Goal: Find specific fact: Find specific fact

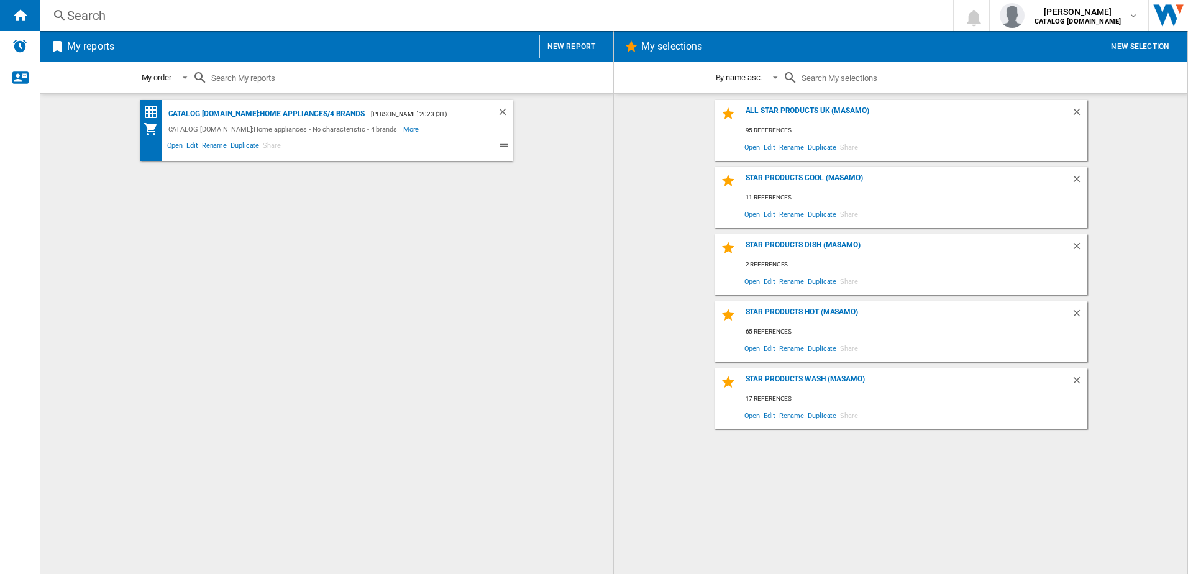
click at [302, 112] on div "CATALOG [DOMAIN_NAME]:Home appliances/4 brands" at bounding box center [264, 114] width 199 height 16
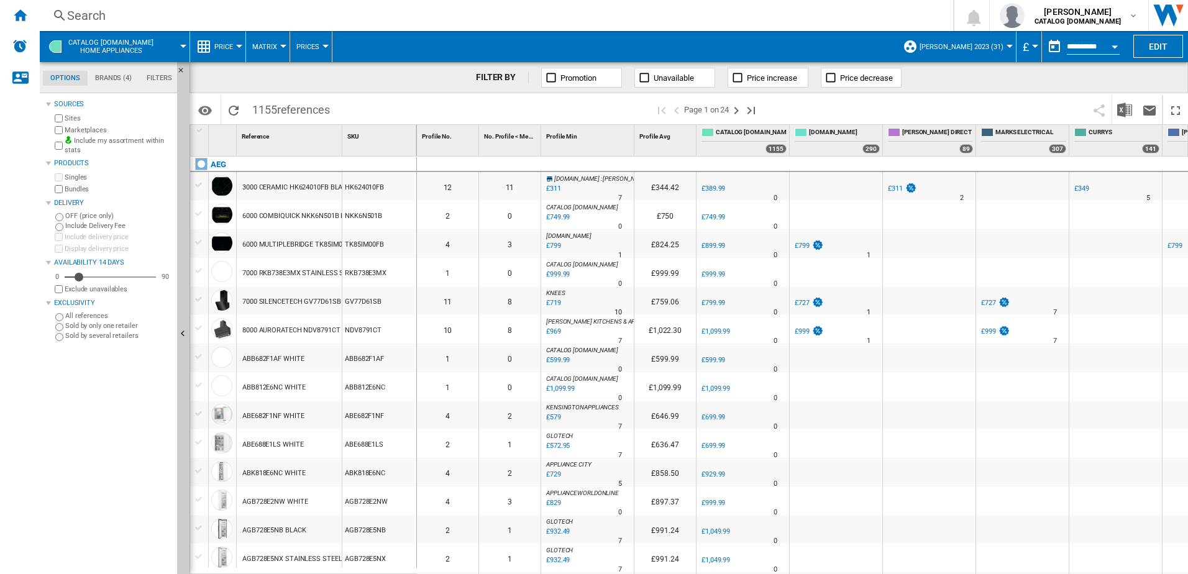
click at [183, 19] on div "Search" at bounding box center [493, 15] width 853 height 17
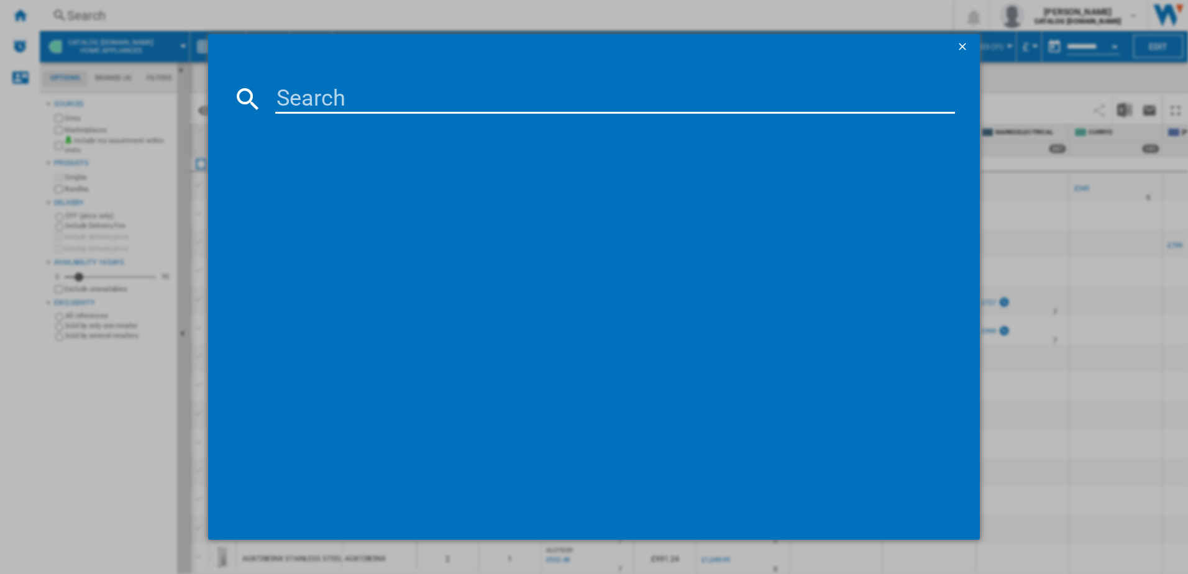
click at [293, 98] on input at bounding box center [615, 99] width 680 height 30
type input "bpx535a61m"
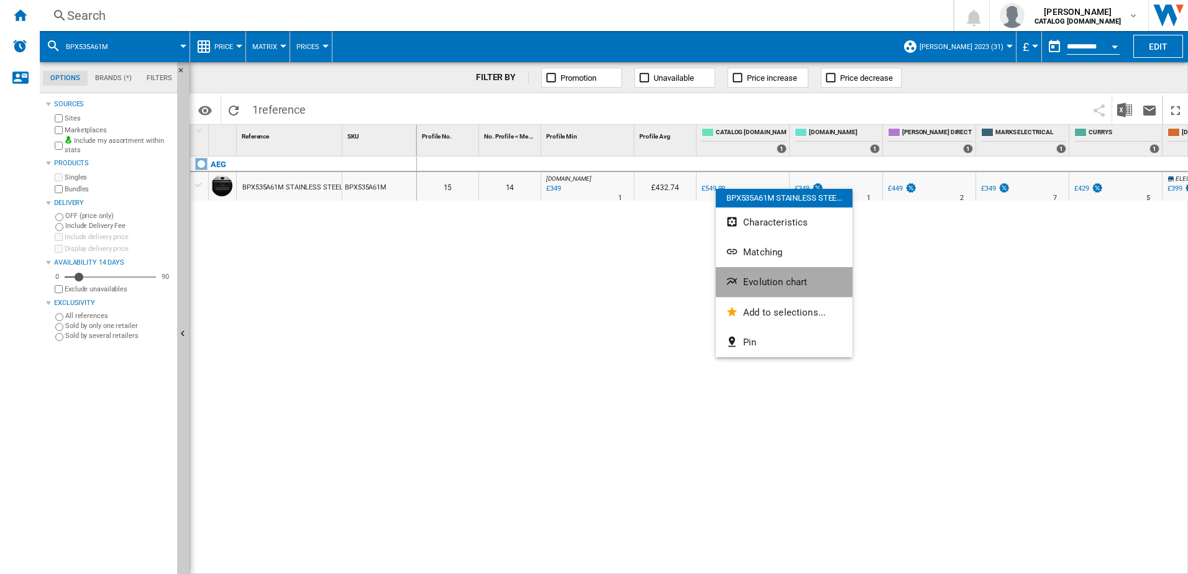
click at [747, 277] on span "Evolution chart" at bounding box center [775, 281] width 64 height 11
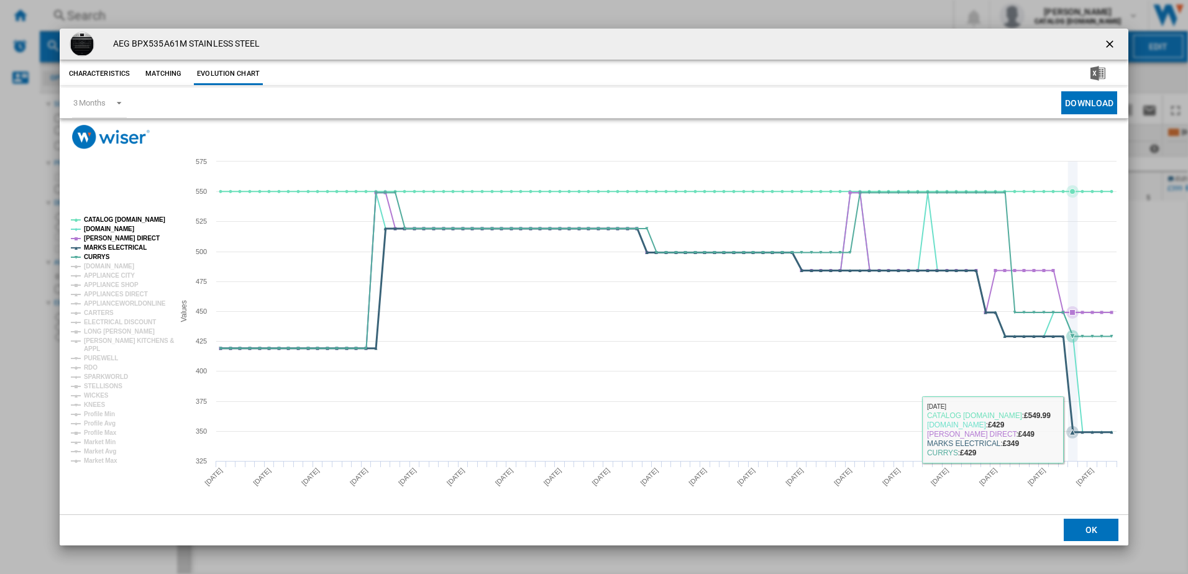
click at [1071, 429] on icon "Product popup" at bounding box center [665, 331] width 902 height 204
click at [1082, 430] on icon "Product popup" at bounding box center [665, 331] width 902 height 204
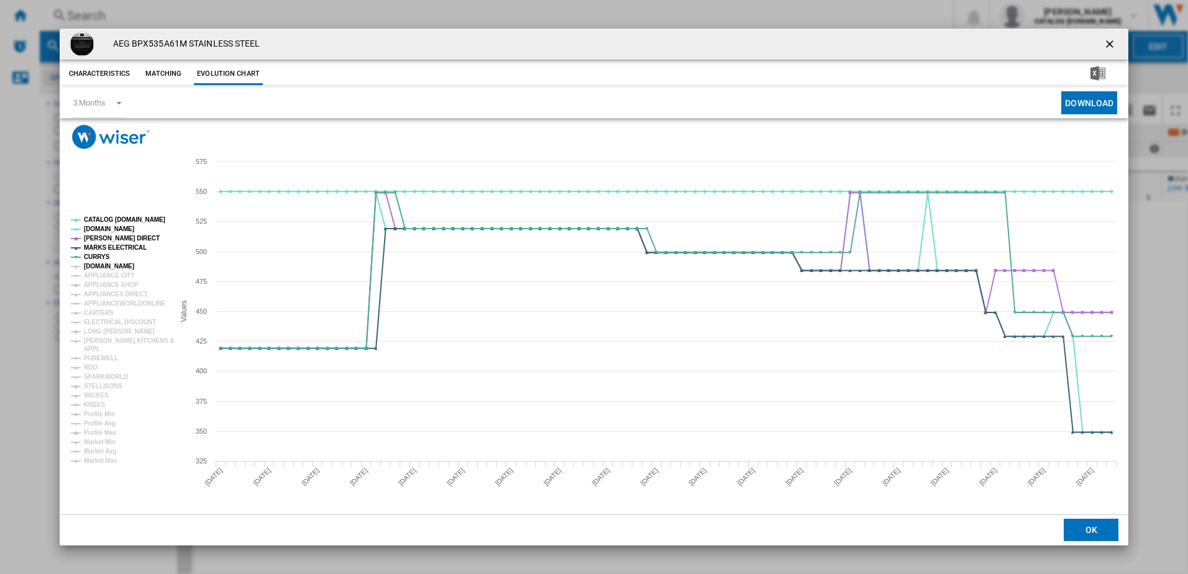
click at [86, 265] on tspan "[DOMAIN_NAME]" at bounding box center [109, 266] width 50 height 7
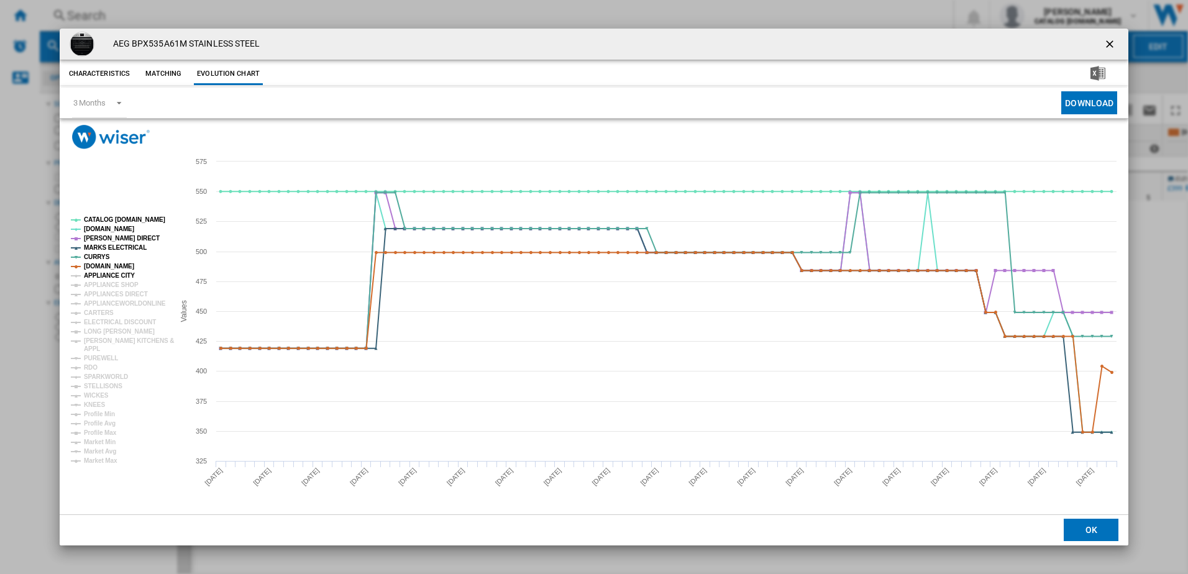
click at [84, 273] on tspan "APPLIANCE CITY" at bounding box center [109, 275] width 51 height 7
click at [84, 285] on tspan "APPLIANCE SHOP" at bounding box center [111, 284] width 55 height 7
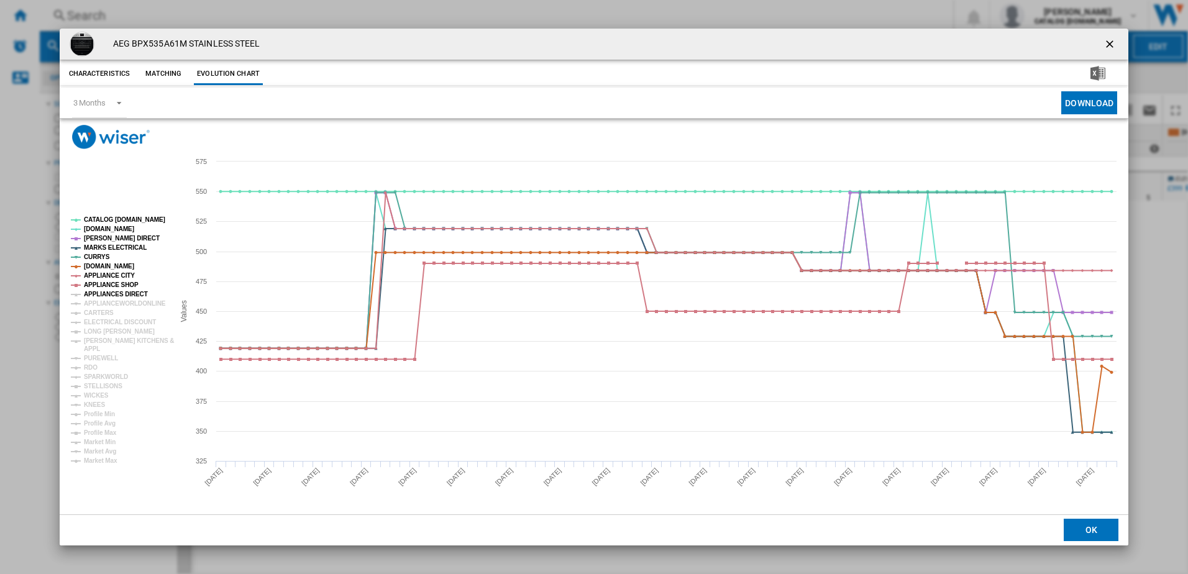
click at [84, 294] on tspan "APPLIANCES DIRECT" at bounding box center [116, 294] width 64 height 7
click at [89, 306] on tspan "APPLIANCEWORLDONLINE" at bounding box center [125, 303] width 82 height 7
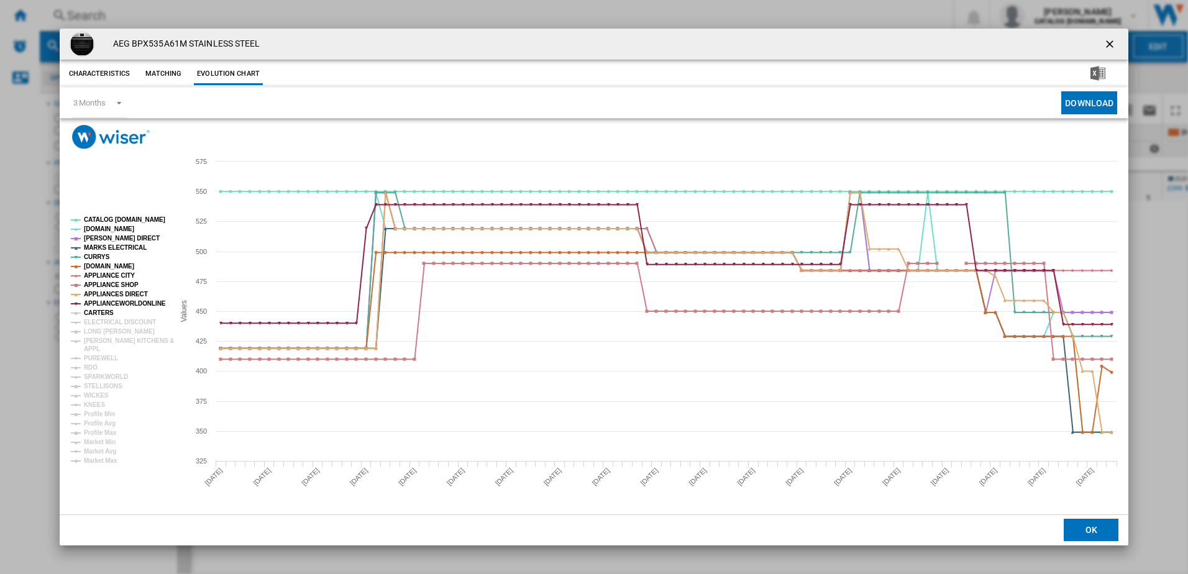
click at [88, 312] on tspan "CARTERS" at bounding box center [99, 312] width 30 height 7
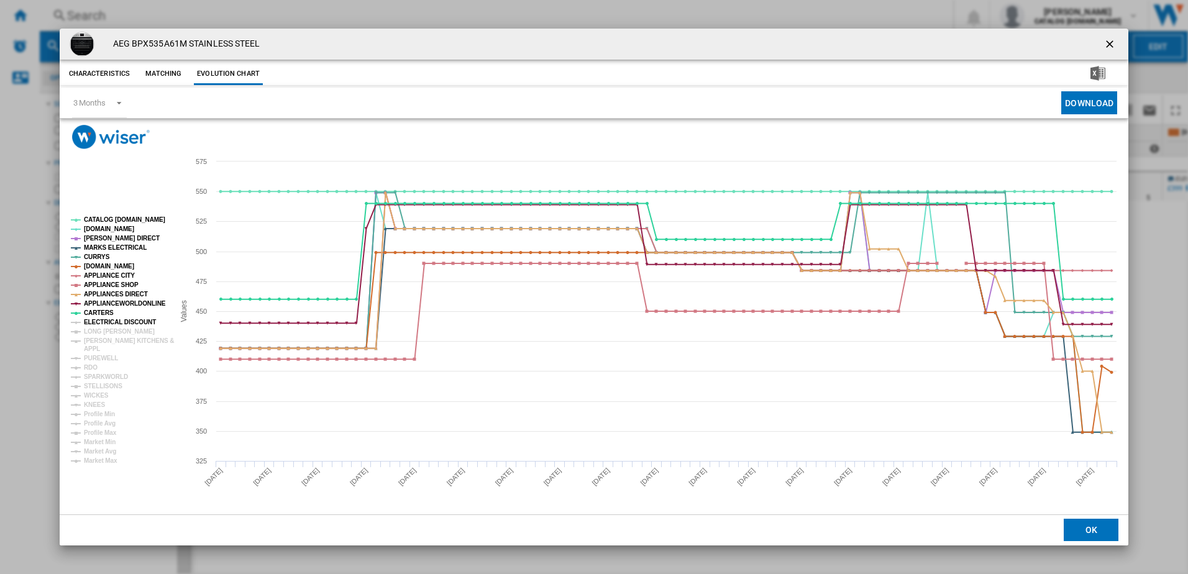
click at [88, 322] on tspan "ELECTRICAL DISCOUNT" at bounding box center [120, 322] width 72 height 7
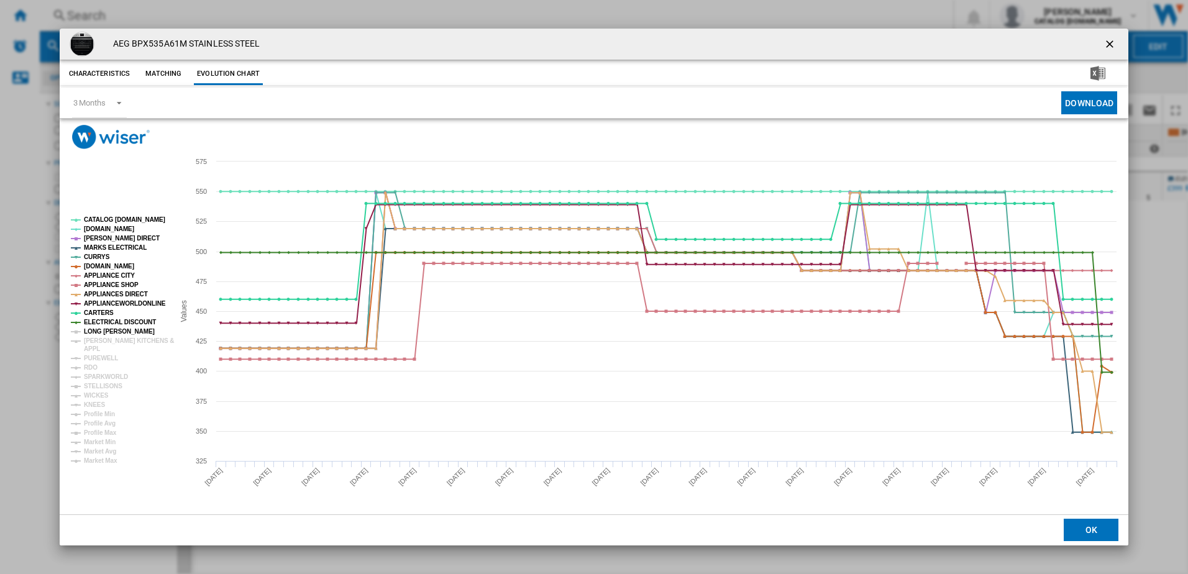
click at [88, 331] on tspan "LONG [PERSON_NAME]" at bounding box center [119, 331] width 71 height 7
click at [87, 340] on tspan "[PERSON_NAME] KITCHENS &" at bounding box center [129, 340] width 90 height 7
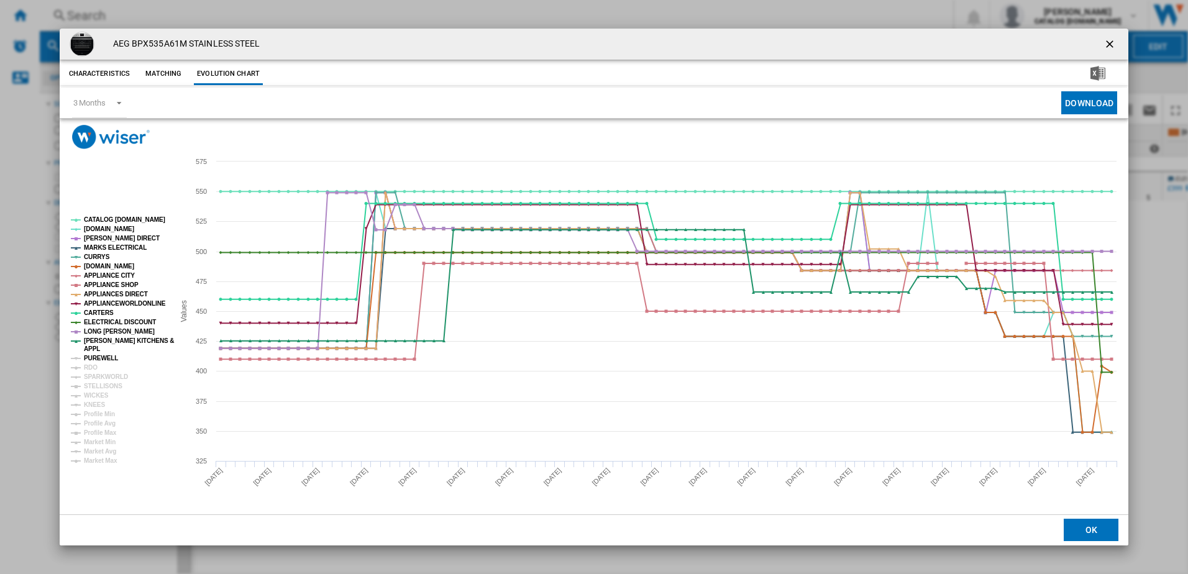
click at [85, 359] on tspan "PUREWELL" at bounding box center [101, 358] width 34 height 7
click at [86, 368] on tspan "RDO" at bounding box center [91, 367] width 14 height 7
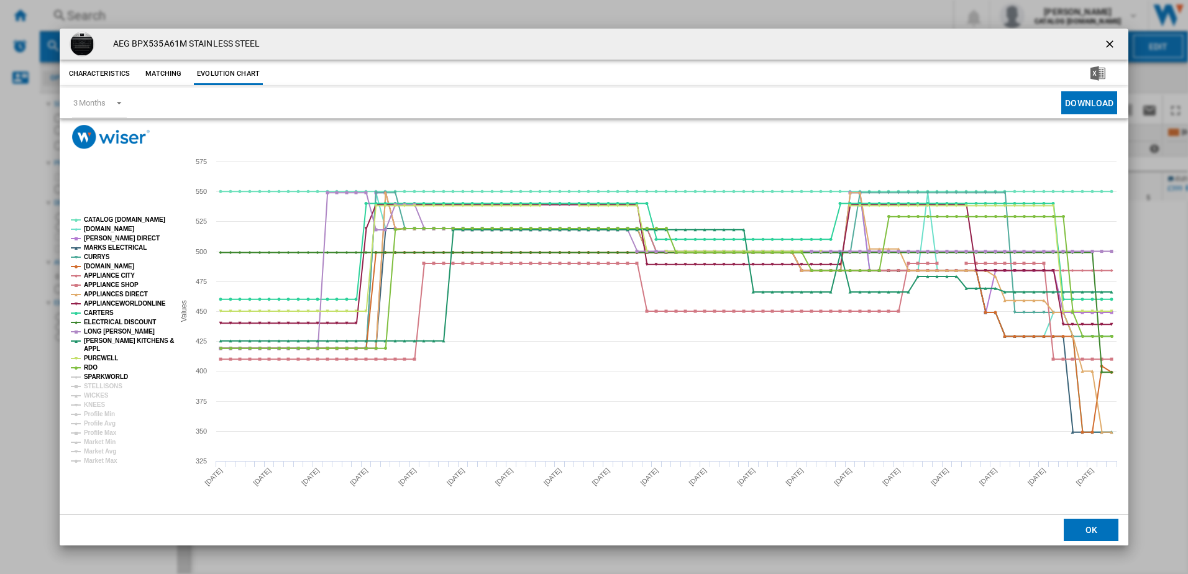
click at [93, 375] on tspan "SPARKWORLD" at bounding box center [106, 376] width 44 height 7
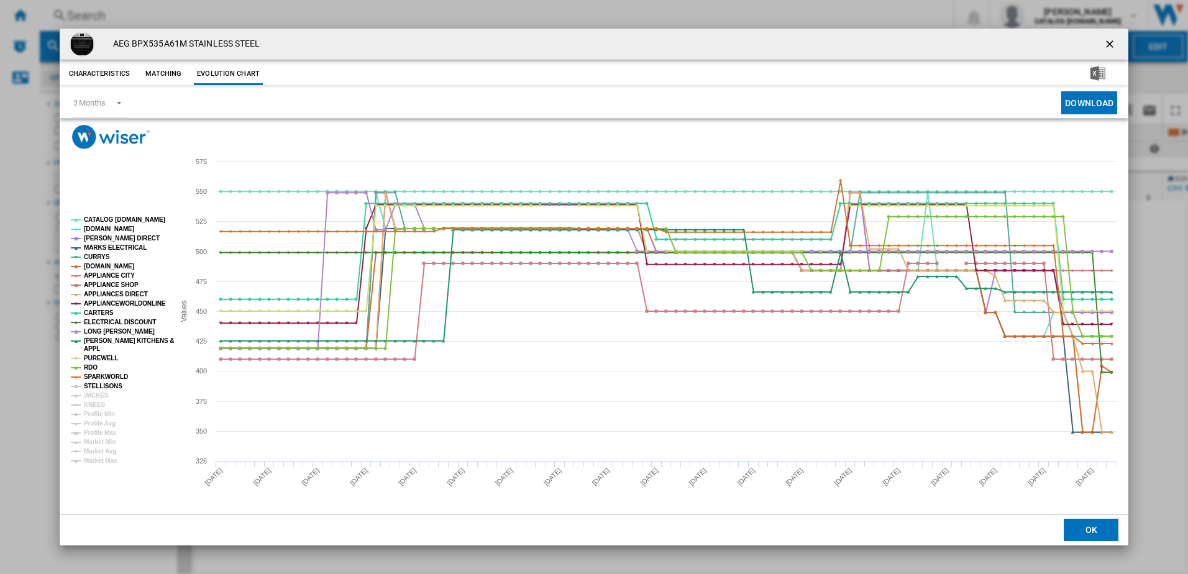
click at [98, 384] on tspan "STELLISONS" at bounding box center [103, 386] width 39 height 7
click at [96, 392] on tspan "WICKES" at bounding box center [96, 395] width 25 height 7
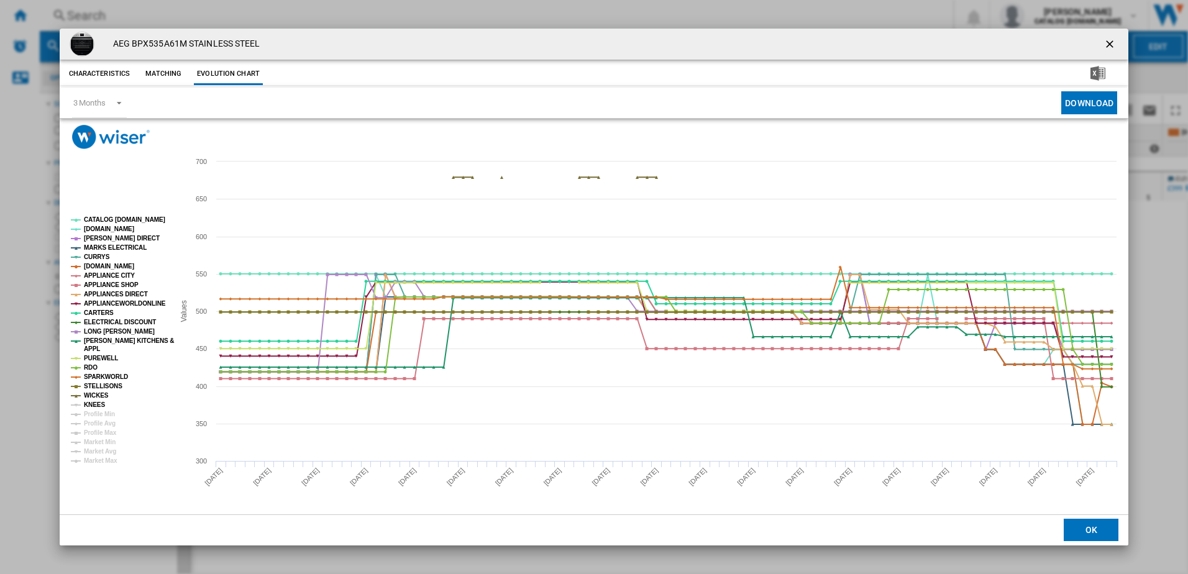
click at [99, 403] on tspan "KNEES" at bounding box center [94, 404] width 21 height 7
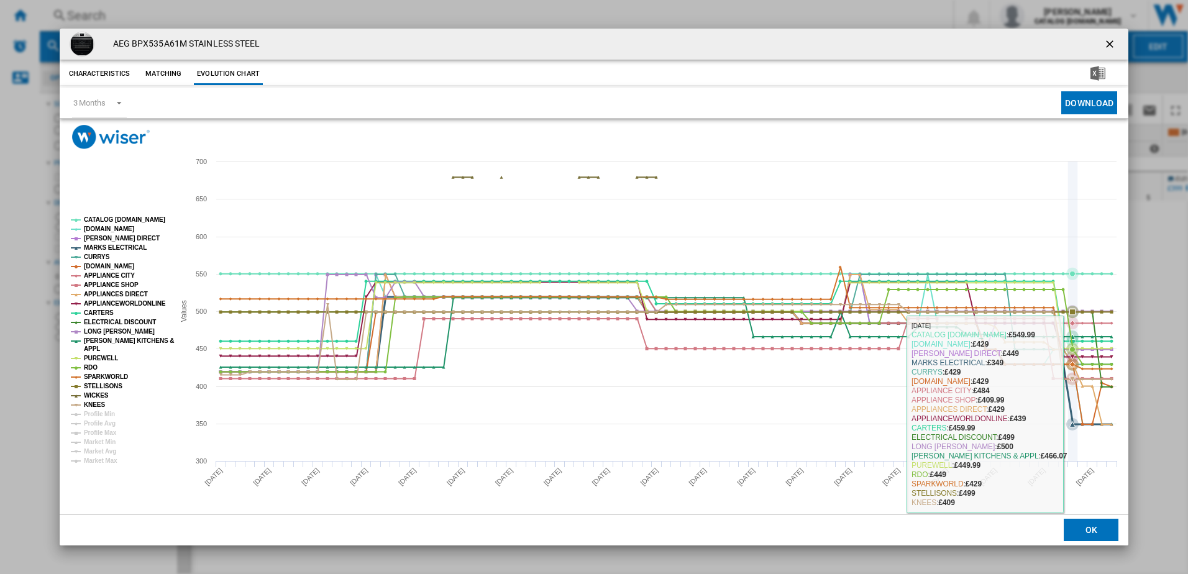
click at [1073, 422] on icon "Product popup" at bounding box center [665, 360] width 902 height 127
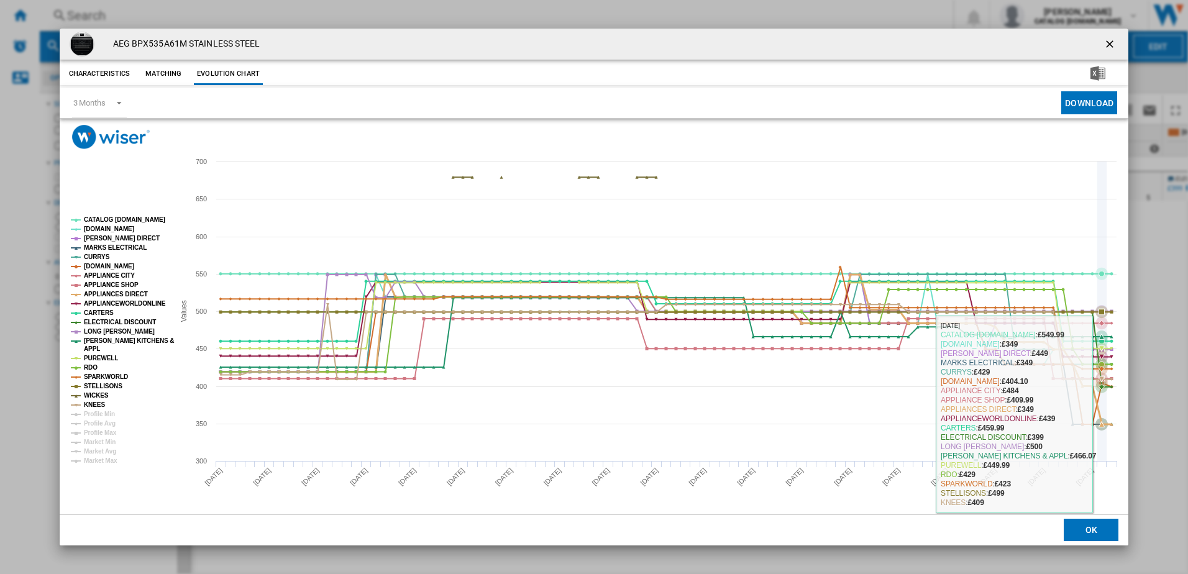
click at [1102, 426] on icon "Product popup" at bounding box center [1101, 425] width 6 height 6
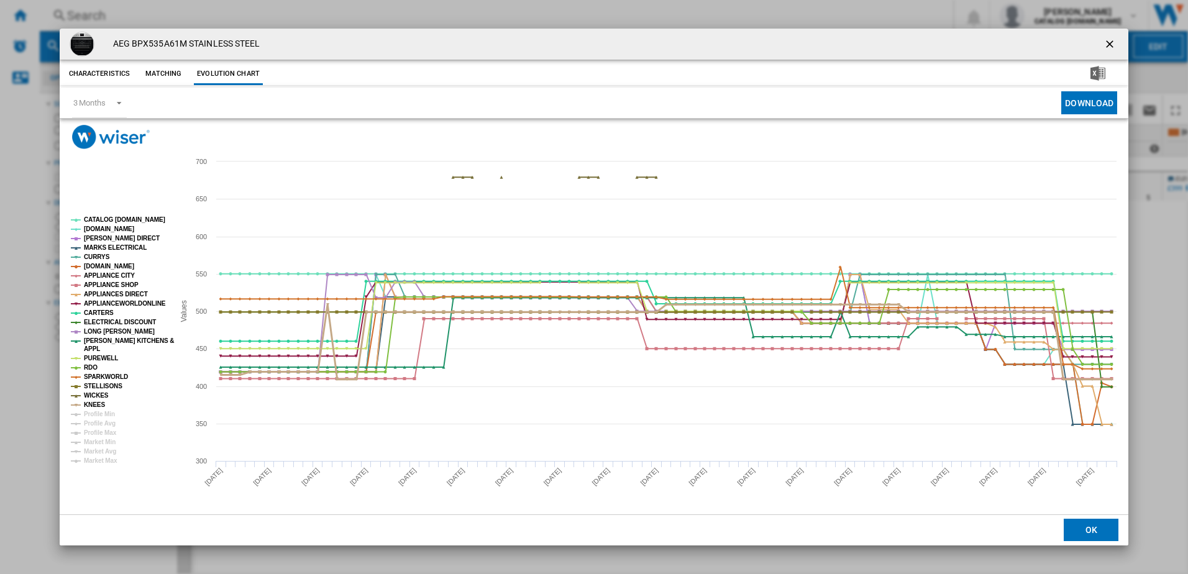
click at [94, 402] on tspan "KNEES" at bounding box center [94, 404] width 21 height 7
click at [95, 394] on tspan "WICKES" at bounding box center [96, 395] width 25 height 7
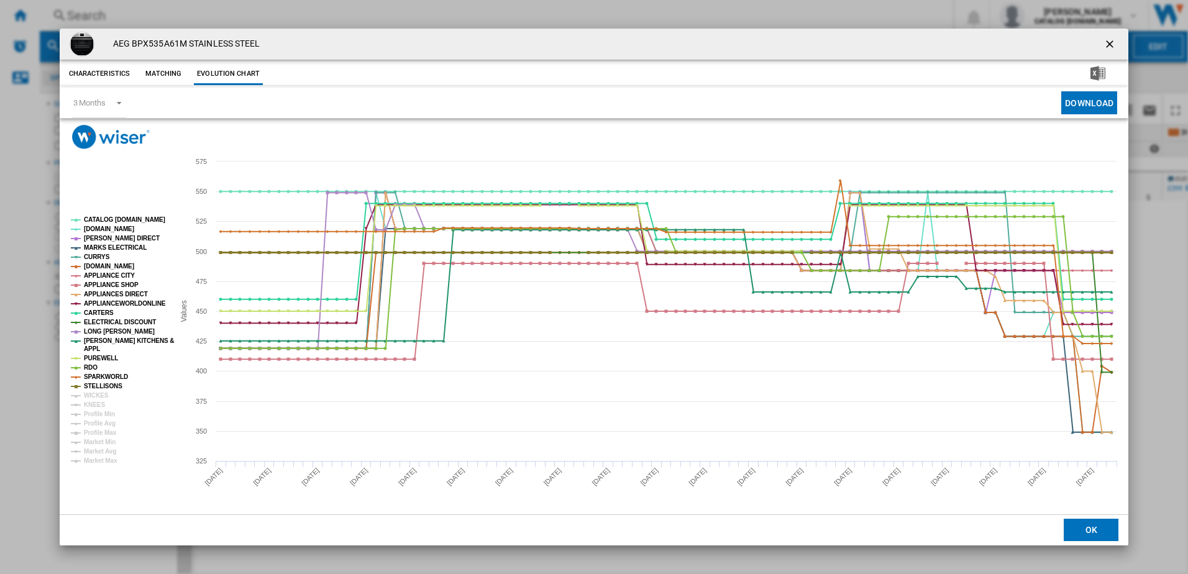
click at [97, 385] on tspan "STELLISONS" at bounding box center [103, 386] width 39 height 7
click at [97, 376] on tspan "SPARKWORLD" at bounding box center [106, 376] width 44 height 7
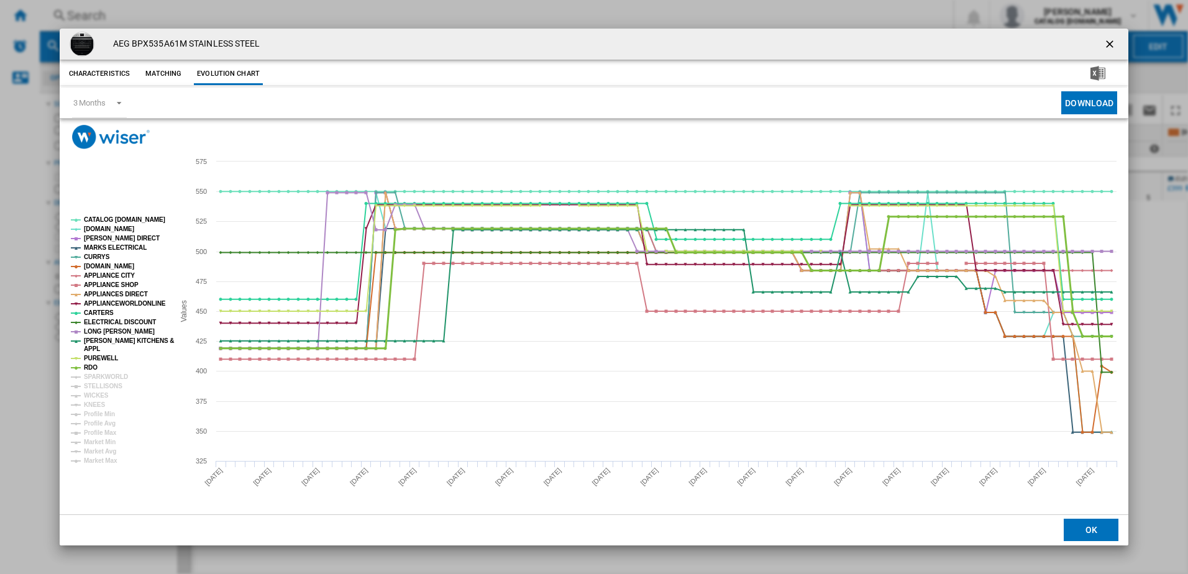
click at [91, 365] on tspan "RDO" at bounding box center [91, 367] width 14 height 7
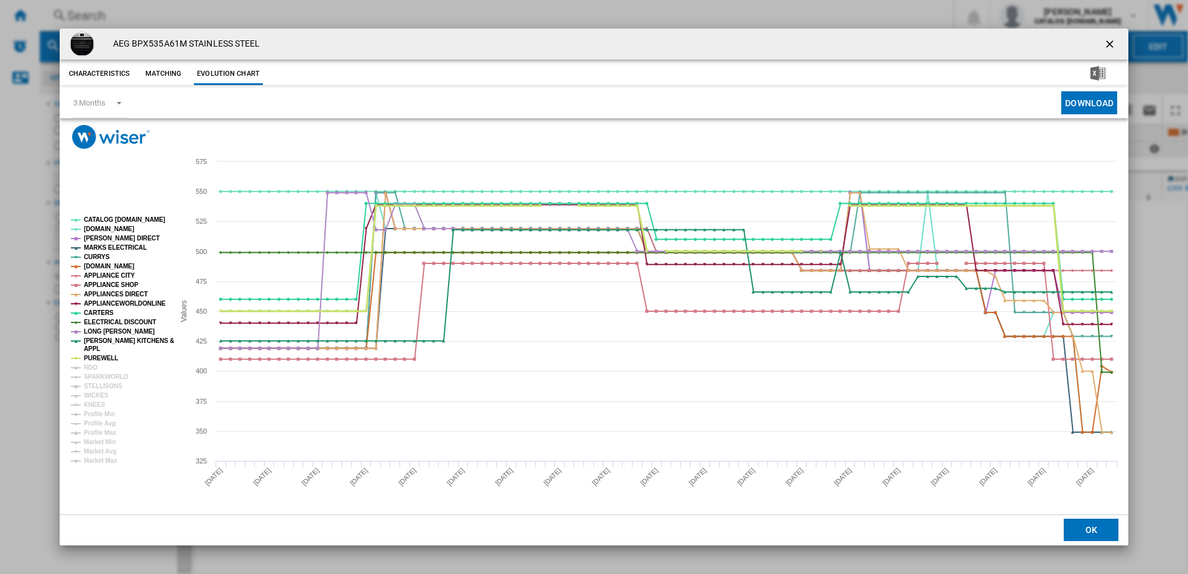
click at [92, 357] on tspan "PUREWELL" at bounding box center [101, 358] width 34 height 7
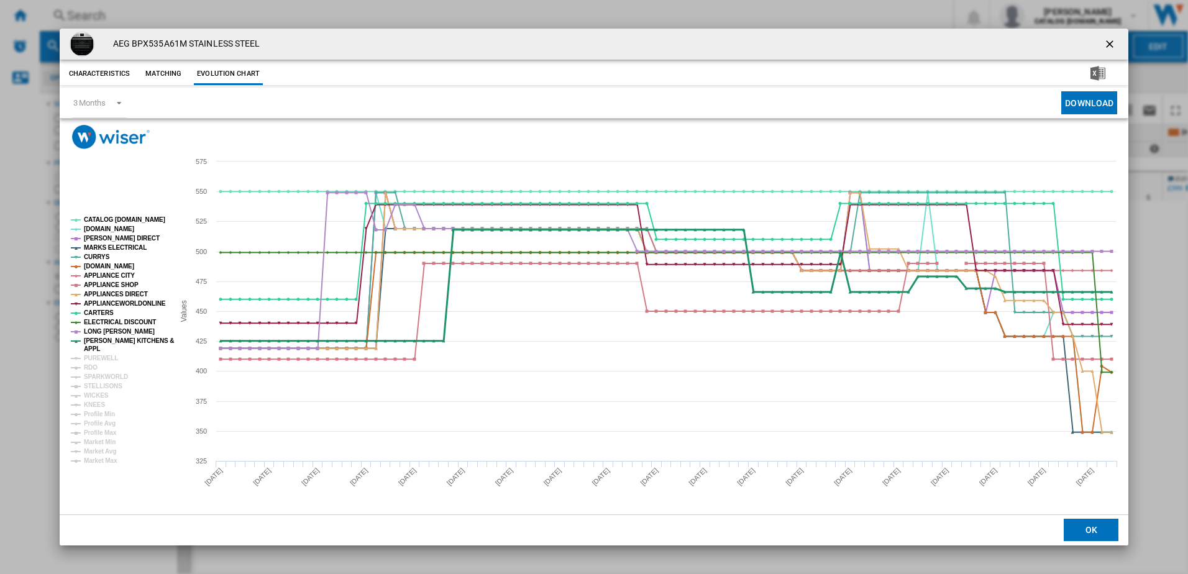
click at [94, 343] on tspan "[PERSON_NAME] KITCHENS &" at bounding box center [129, 340] width 90 height 7
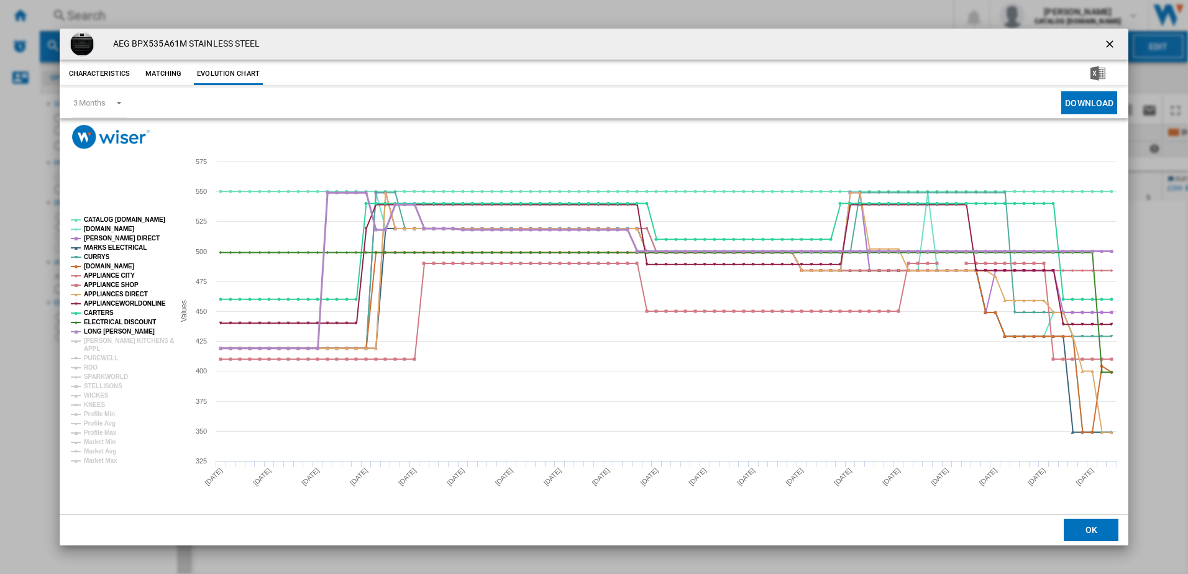
click at [94, 330] on tspan "LONG [PERSON_NAME]" at bounding box center [119, 331] width 71 height 7
click at [94, 321] on tspan "ELECTRICAL DISCOUNT" at bounding box center [120, 322] width 72 height 7
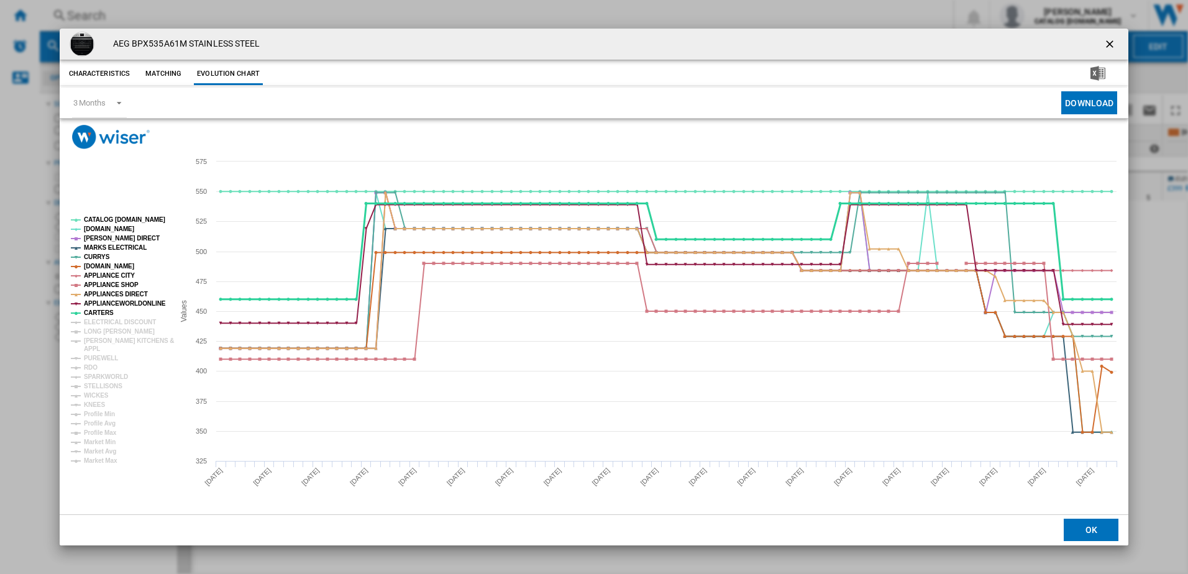
click at [93, 311] on tspan "CARTERS" at bounding box center [99, 312] width 30 height 7
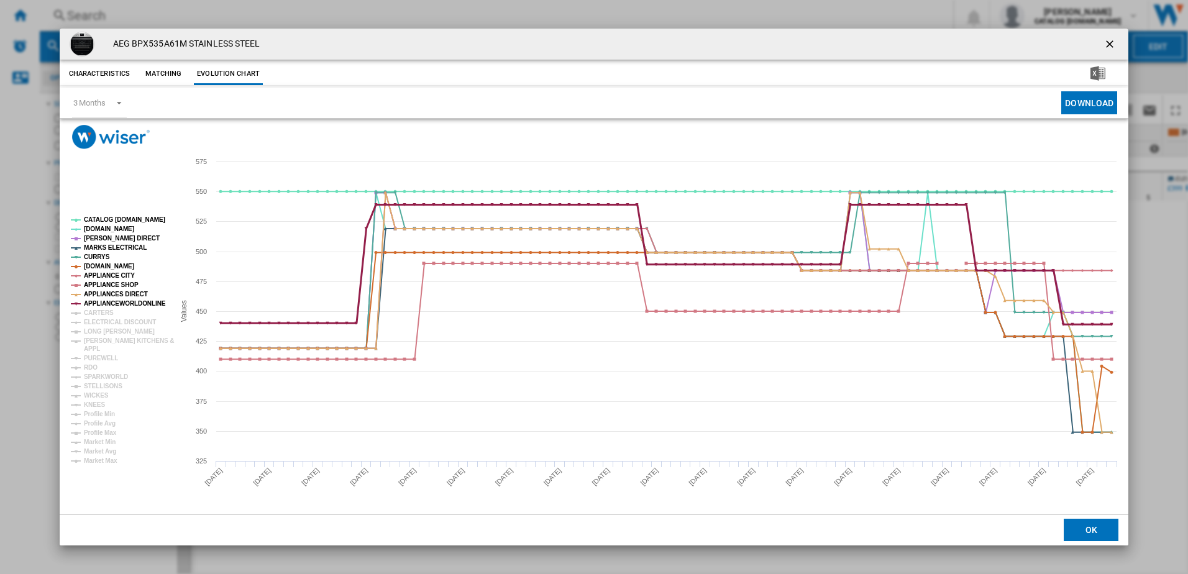
click at [95, 302] on tspan "APPLIANCEWORLDONLINE" at bounding box center [125, 303] width 82 height 7
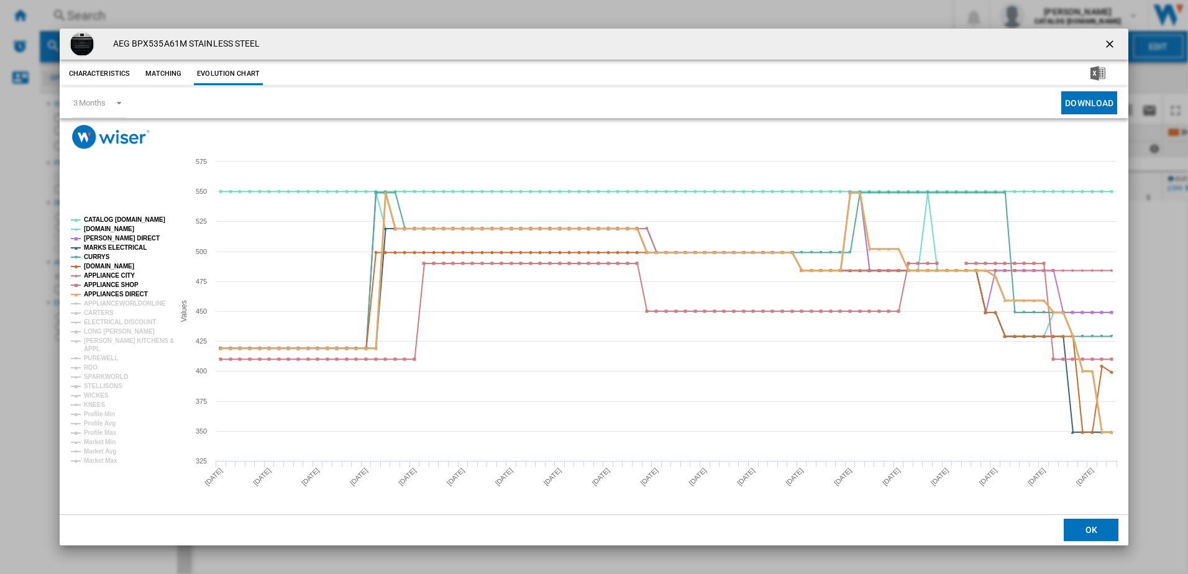
click at [88, 294] on tspan "APPLIANCES DIRECT" at bounding box center [116, 294] width 64 height 7
click at [89, 283] on tspan "APPLIANCE SHOP" at bounding box center [111, 284] width 55 height 7
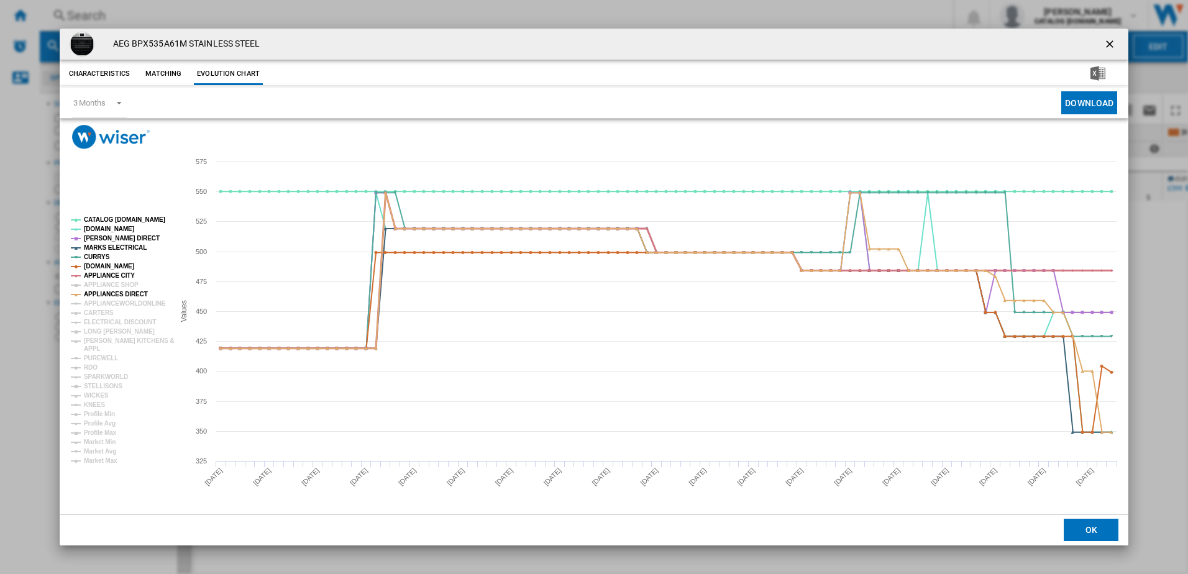
click at [91, 273] on tspan "APPLIANCE CITY" at bounding box center [109, 275] width 51 height 7
click at [91, 264] on tspan "[DOMAIN_NAME]" at bounding box center [109, 266] width 50 height 7
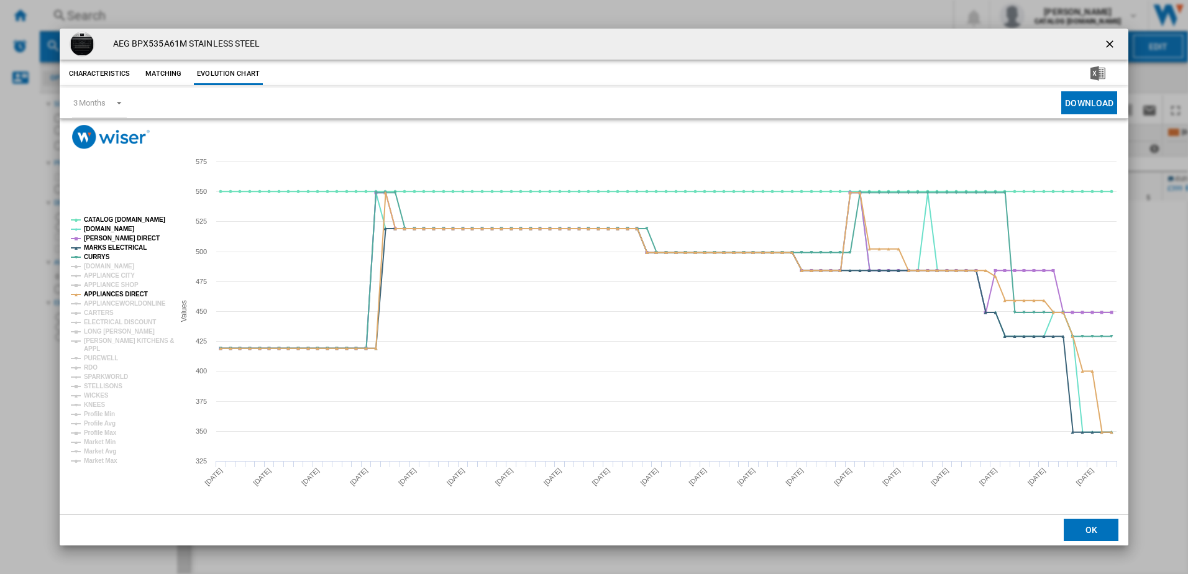
click at [91, 264] on tspan "[DOMAIN_NAME]" at bounding box center [109, 266] width 50 height 7
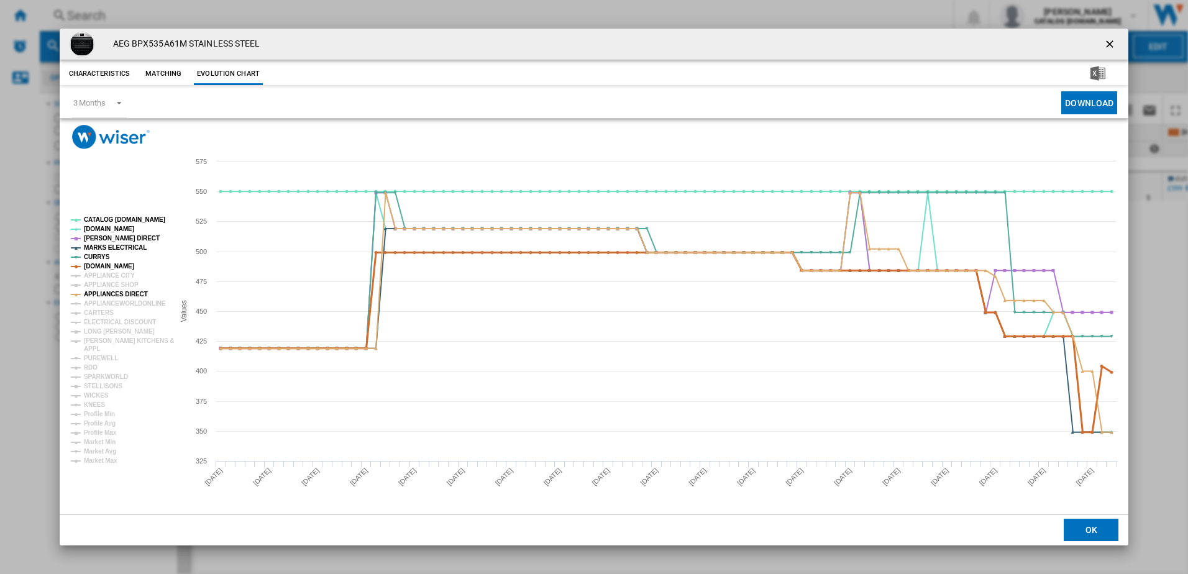
click at [91, 264] on tspan "[DOMAIN_NAME]" at bounding box center [109, 266] width 50 height 7
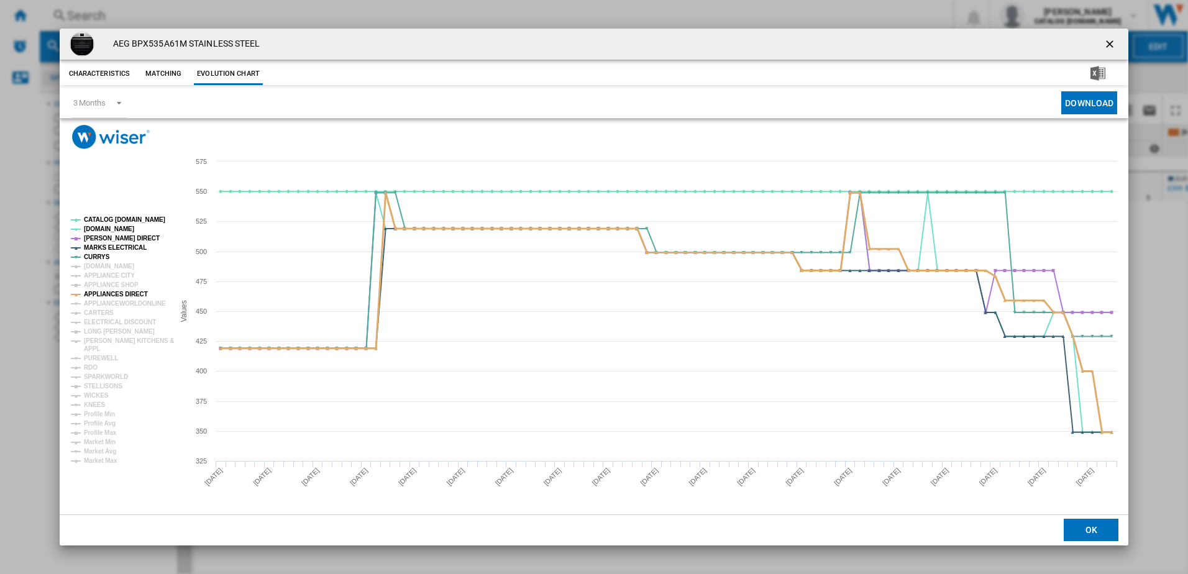
click at [91, 293] on tspan "APPLIANCES DIRECT" at bounding box center [116, 294] width 64 height 7
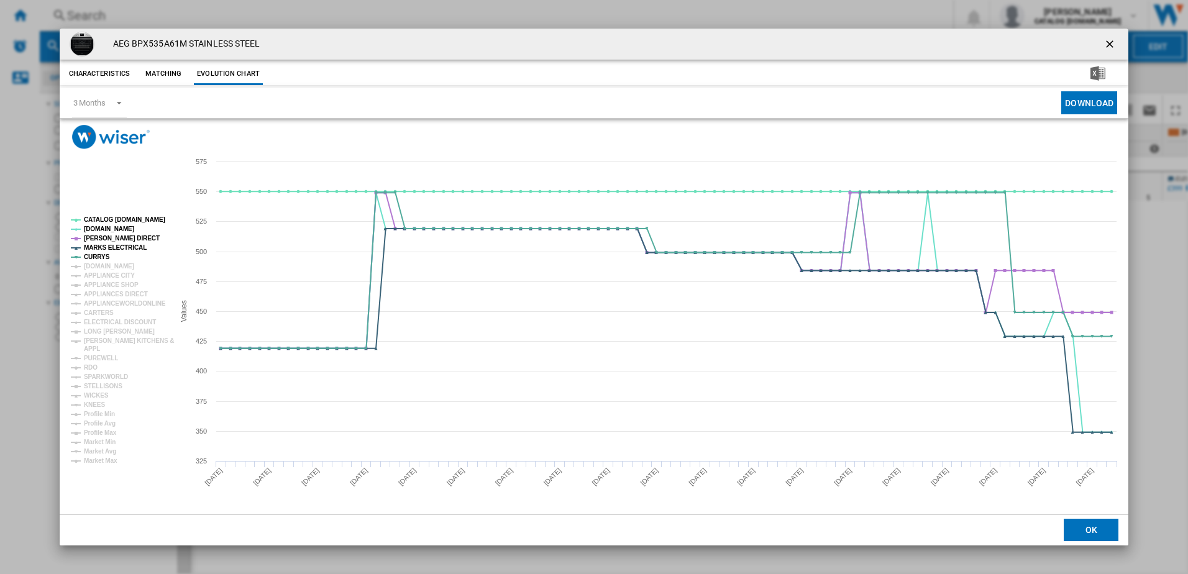
click at [91, 293] on tspan "APPLIANCES DIRECT" at bounding box center [116, 294] width 64 height 7
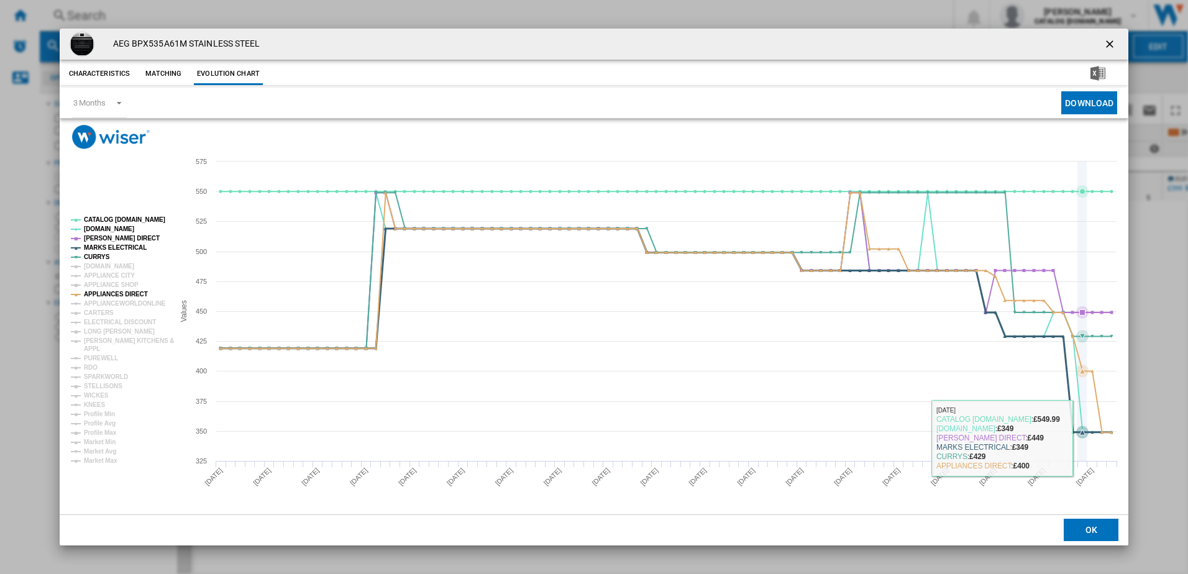
click at [1081, 430] on icon "Product popup" at bounding box center [665, 331] width 902 height 204
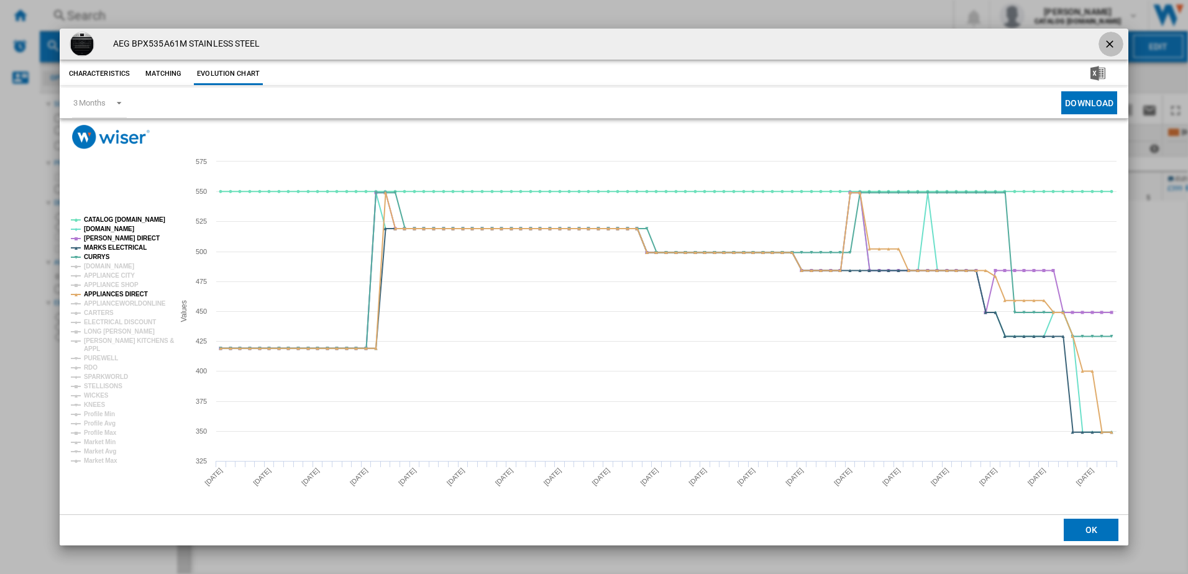
click at [1106, 43] on ng-md-icon "getI18NText('BUTTONS.CLOSE_DIALOG')" at bounding box center [1110, 45] width 15 height 15
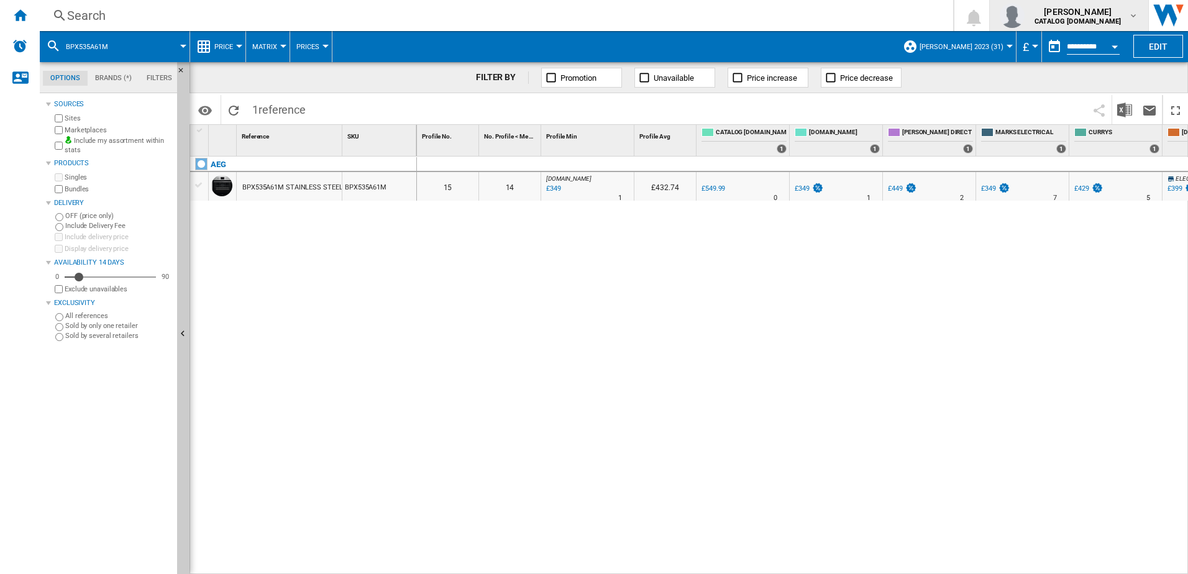
click at [1129, 15] on md-icon "button" at bounding box center [1133, 16] width 10 height 10
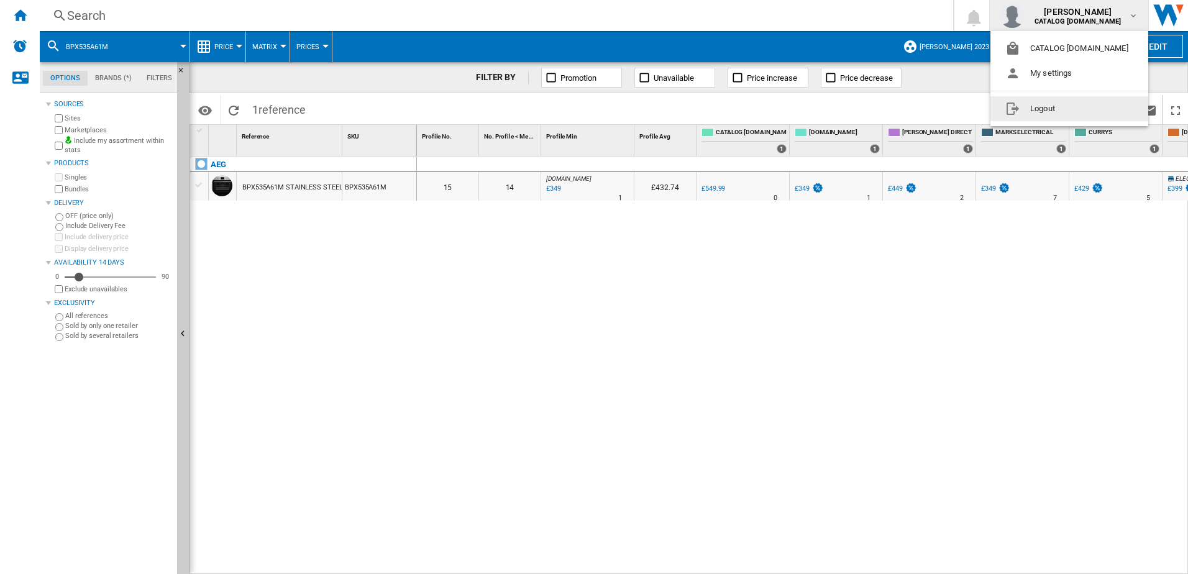
click at [1039, 108] on button "Logout" at bounding box center [1069, 108] width 158 height 25
